Goal: Find specific page/section: Find specific page/section

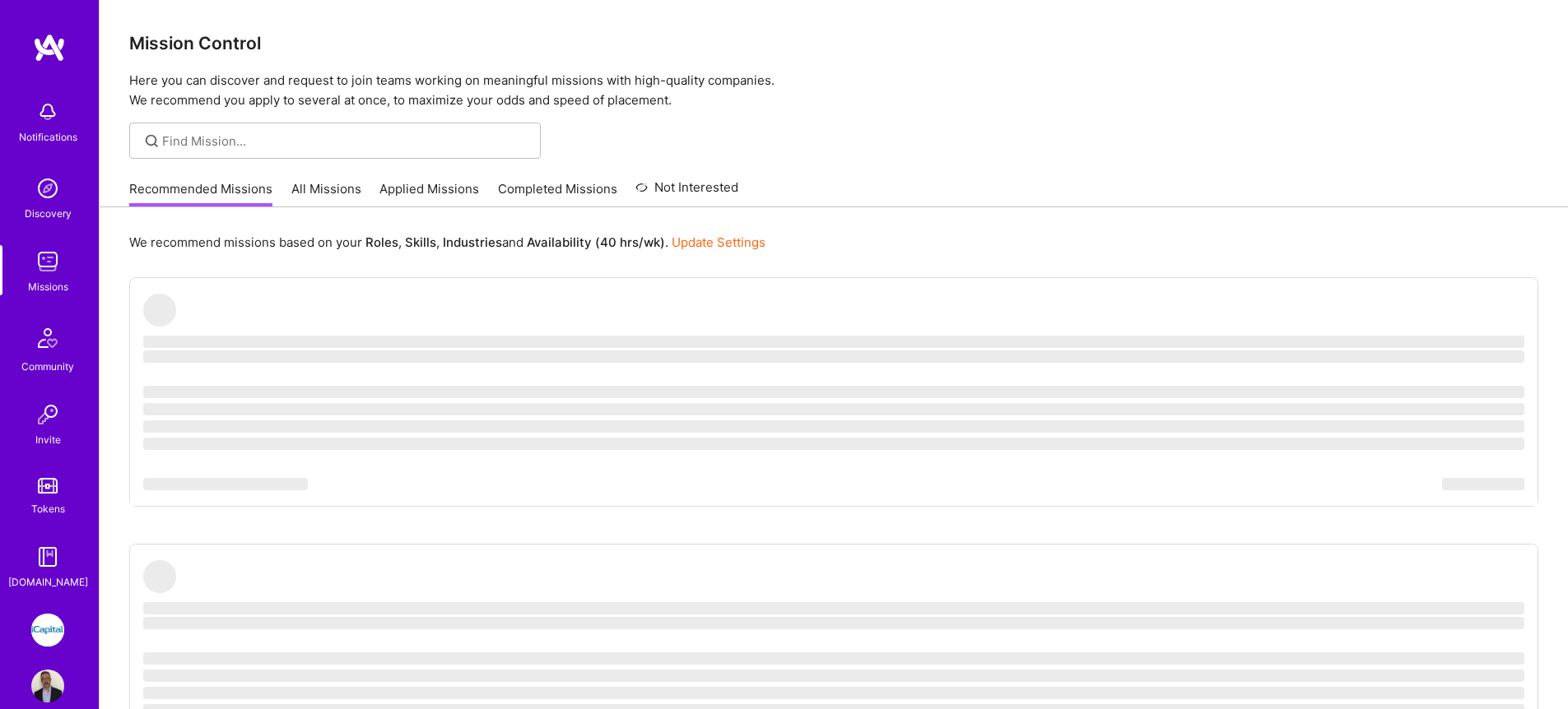
click at [48, 270] on img at bounding box center [48, 261] width 33 height 33
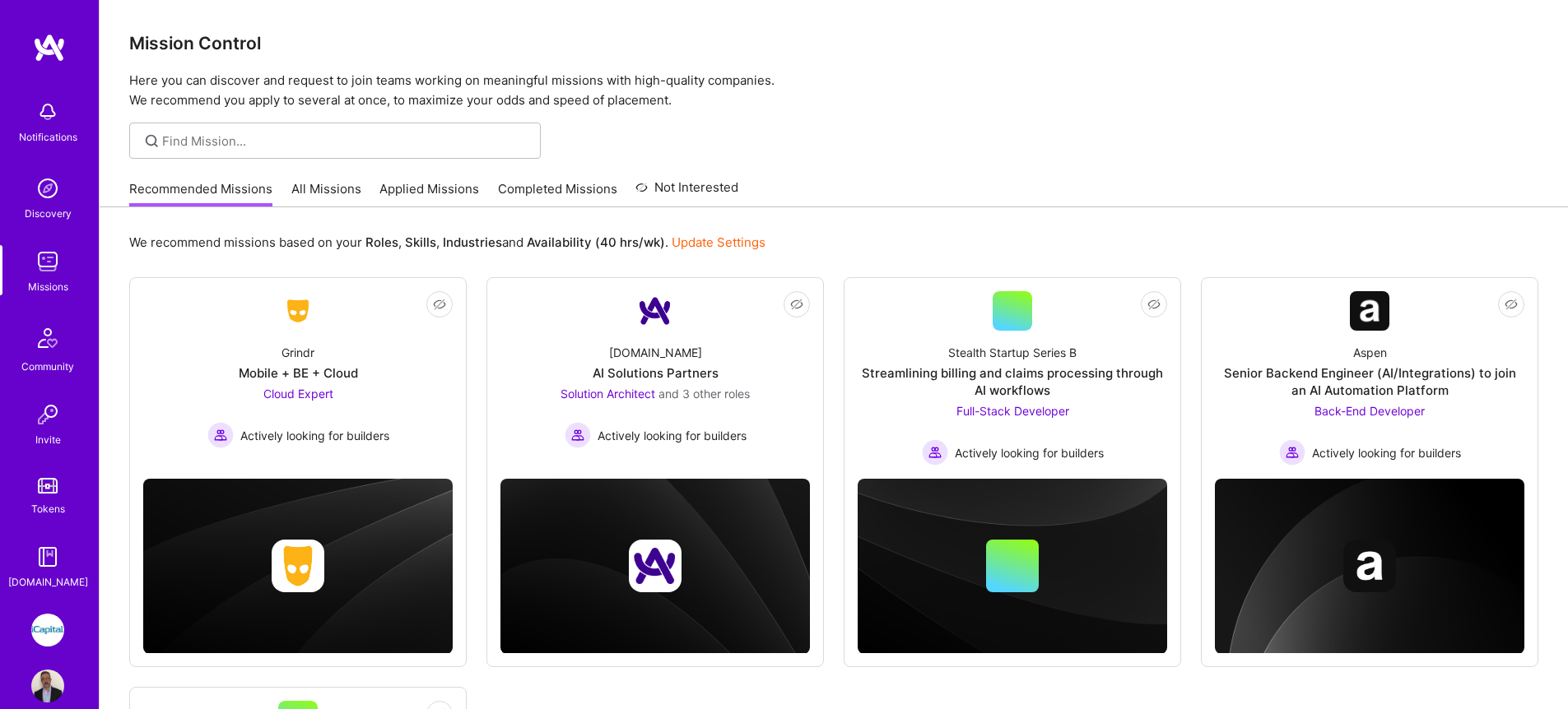
click at [48, 273] on img at bounding box center [48, 261] width 33 height 33
click at [295, 192] on link "All Missions" at bounding box center [325, 193] width 70 height 27
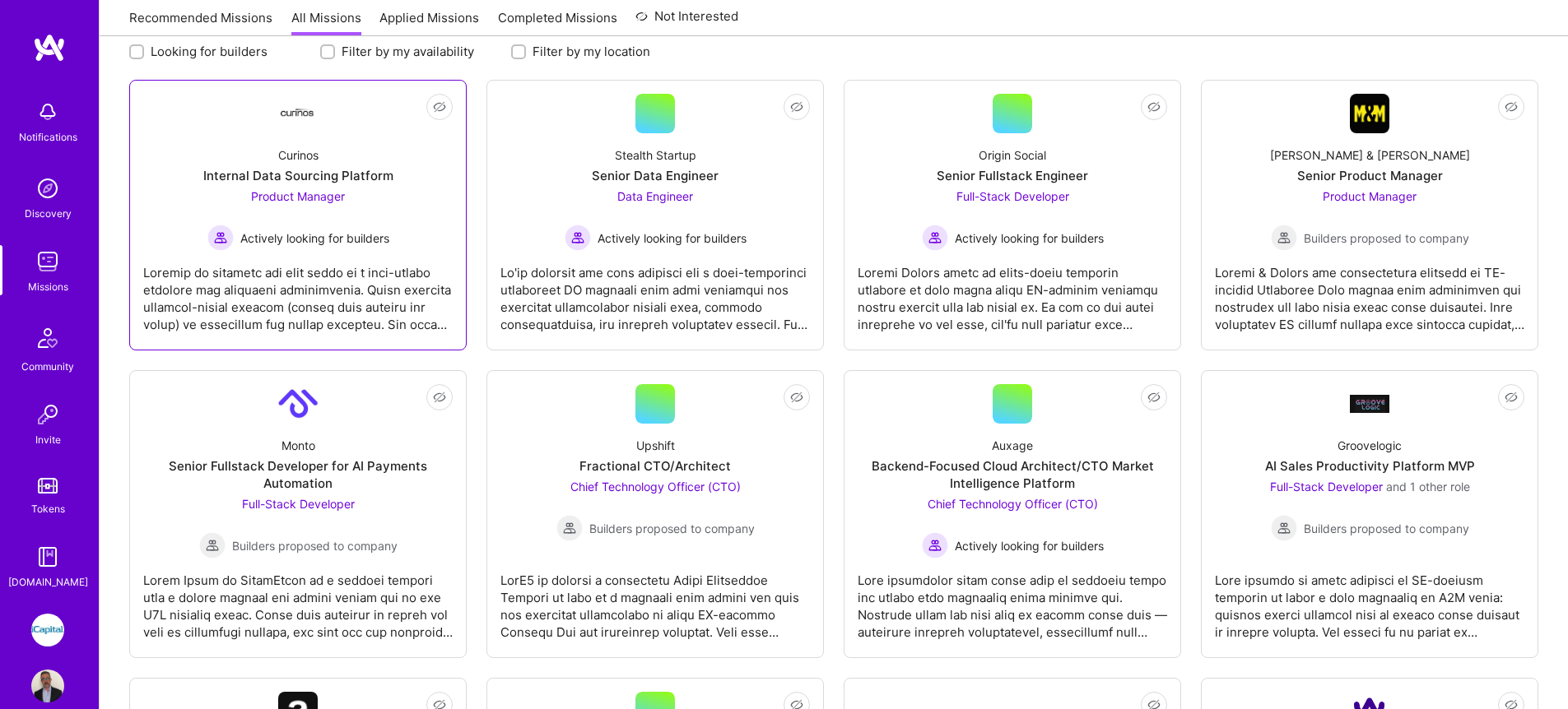
scroll to position [299, 0]
